Goal: Task Accomplishment & Management: Manage account settings

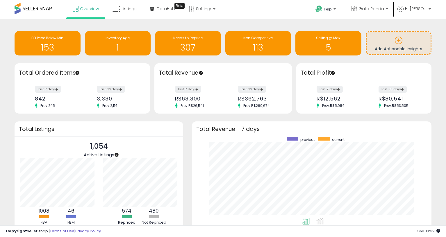
scroll to position [81, 228]
click at [124, 8] on span "Listings" at bounding box center [128, 9] width 15 height 6
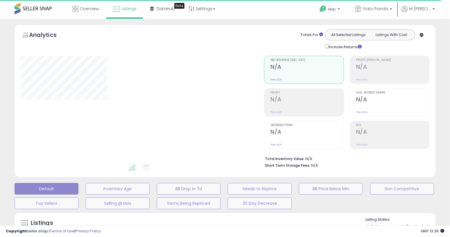
select select "**"
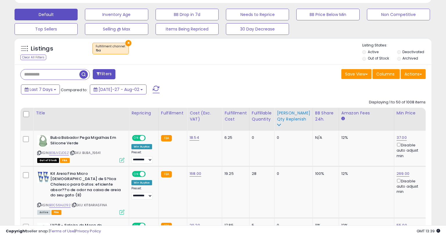
scroll to position [119, 241]
click at [282, 115] on div "[PERSON_NAME] Qty Replenish" at bounding box center [293, 116] width 33 height 12
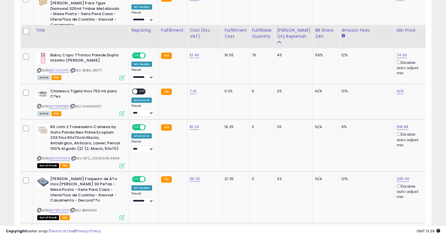
scroll to position [552, 0]
